Goal: Find specific page/section: Find specific page/section

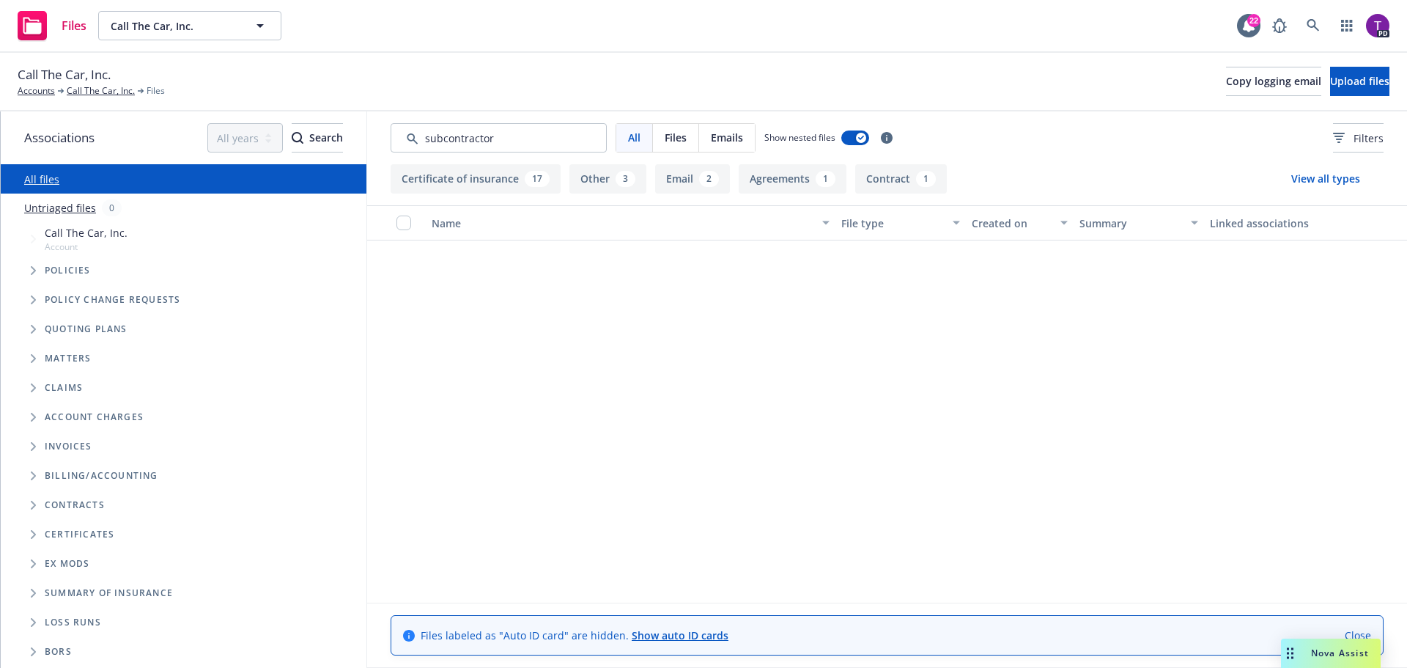
scroll to position [659, 0]
